Goal: Task Accomplishment & Management: Manage account settings

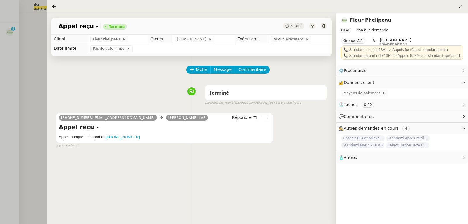
click at [46, 48] on div at bounding box center [234, 112] width 468 height 224
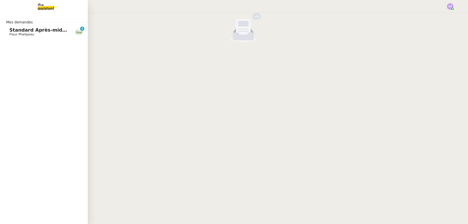
click at [14, 32] on span "Standard Après-midi - DLAB" at bounding box center [46, 30] width 74 height 6
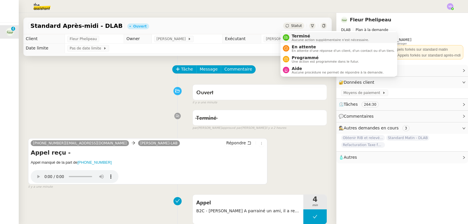
click at [290, 32] on li "Terminé Aucune action supplémentaire n'est nécessaire." at bounding box center [338, 37] width 116 height 11
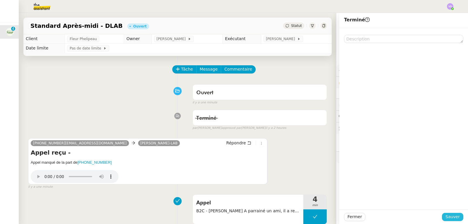
drag, startPoint x: 451, startPoint y: 214, endPoint x: 242, endPoint y: 3, distance: 297.4
click at [451, 214] on span "Sauver" at bounding box center [452, 216] width 14 height 7
